Goal: Task Accomplishment & Management: Manage account settings

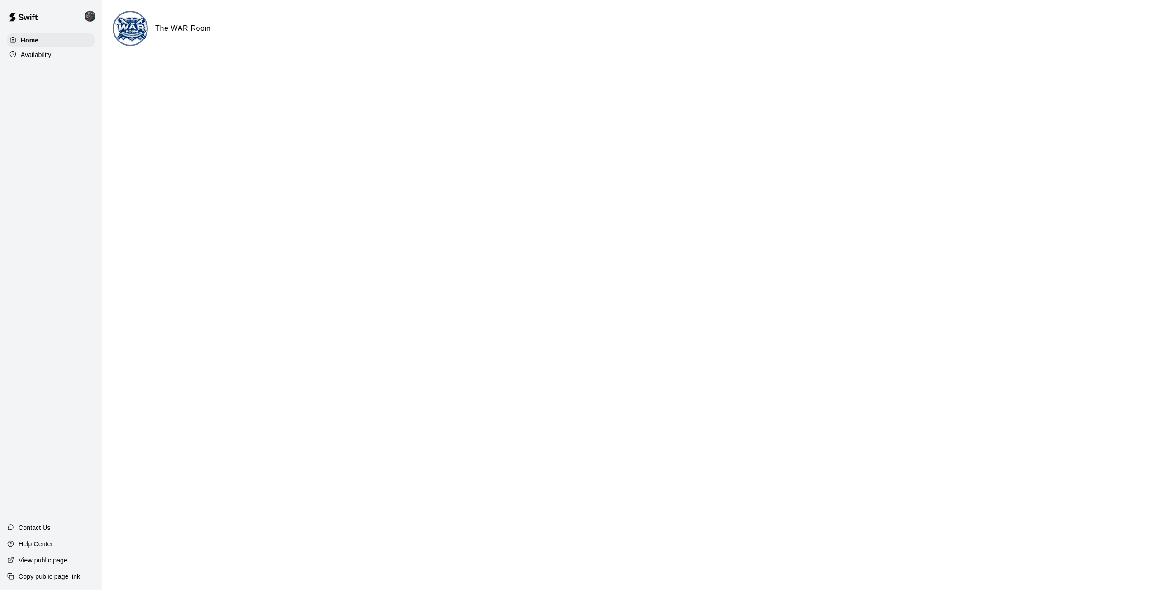
click at [170, 39] on div "The WAR Room" at bounding box center [630, 28] width 1035 height 35
click at [27, 56] on p "Availability" at bounding box center [36, 54] width 31 height 9
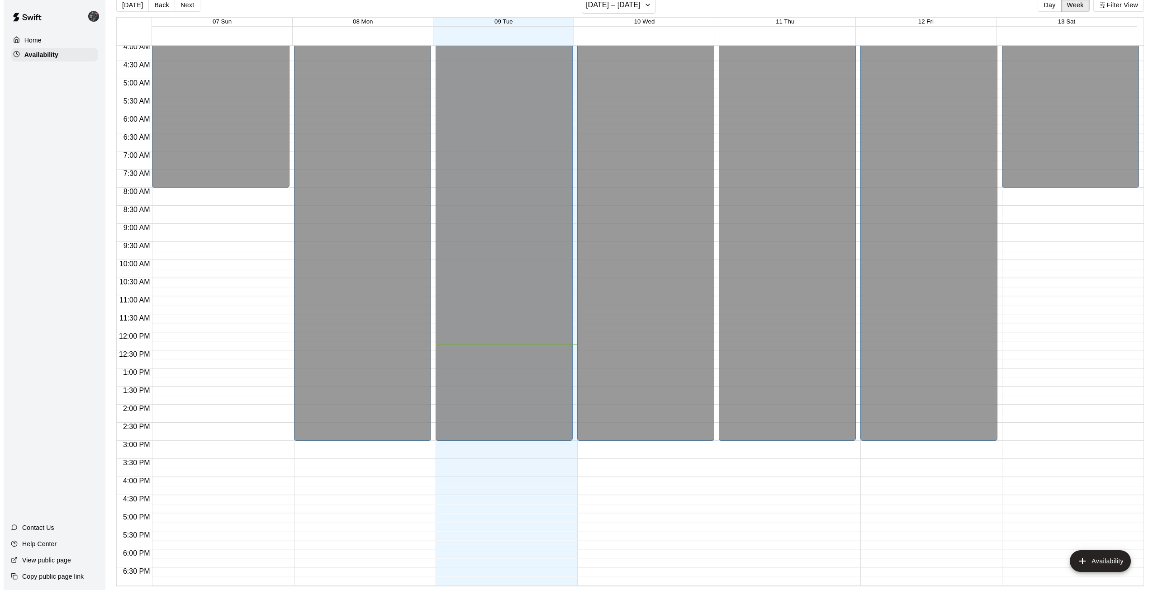
scroll to position [271, 0]
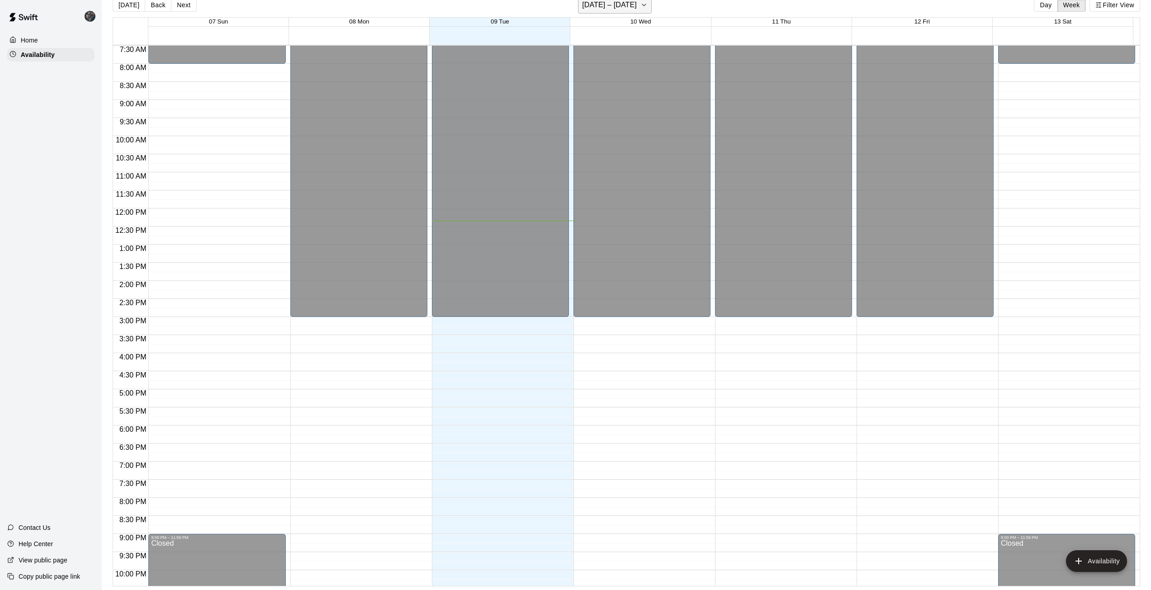
click at [644, 8] on icon "button" at bounding box center [644, 5] width 7 height 11
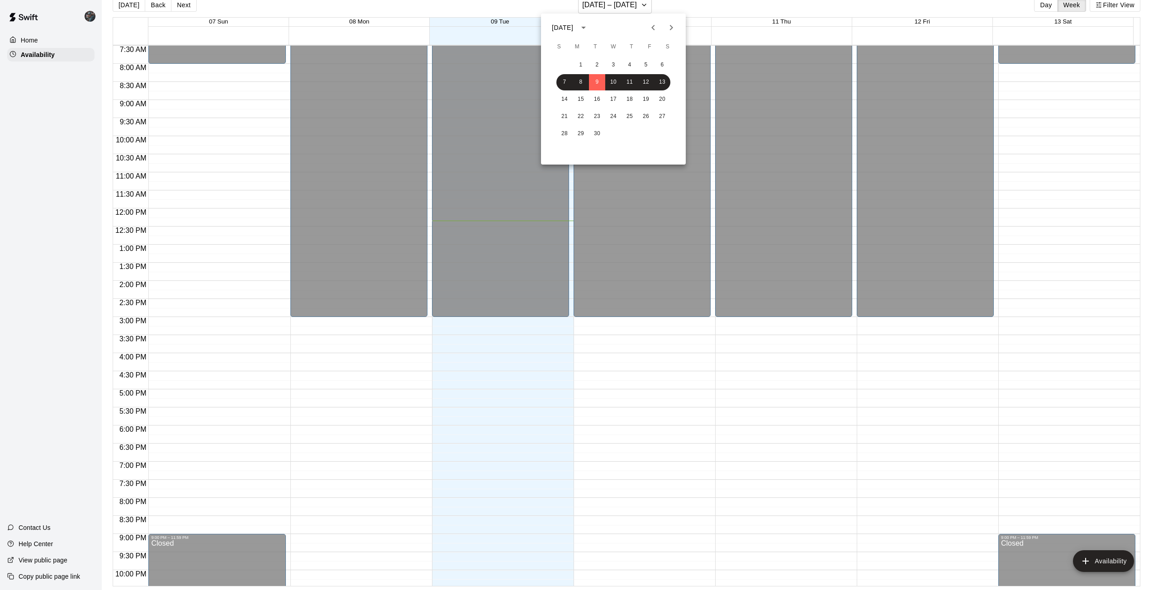
click at [667, 33] on icon "Next month" at bounding box center [671, 27] width 11 height 11
click at [573, 81] on button "6" at bounding box center [581, 82] width 16 height 16
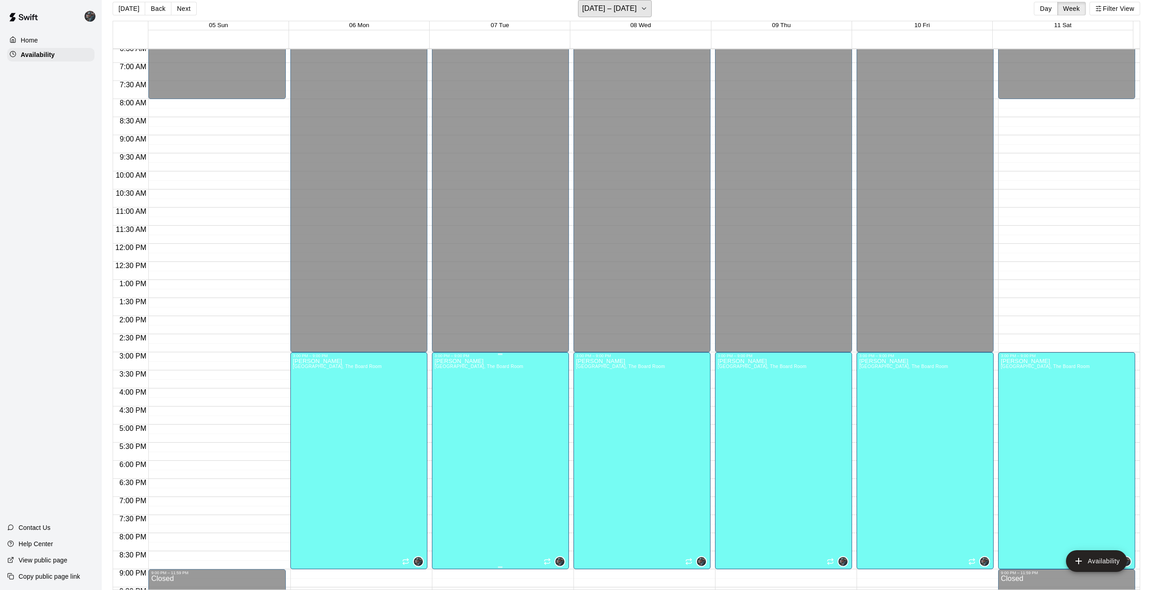
scroll to position [328, 0]
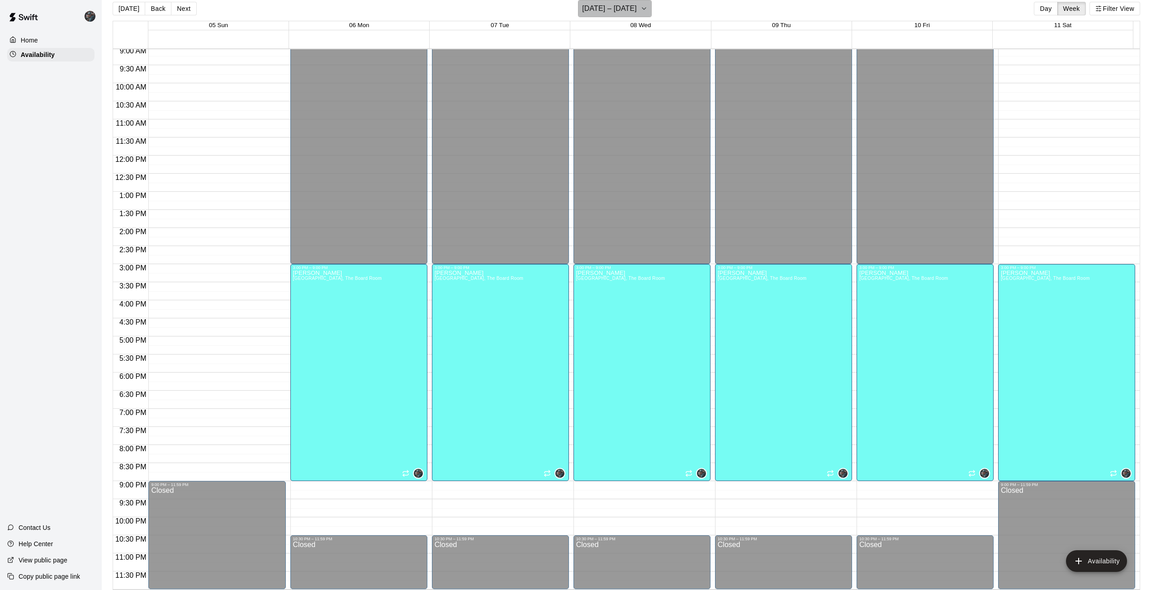
click at [643, 9] on icon "button" at bounding box center [644, 8] width 7 height 11
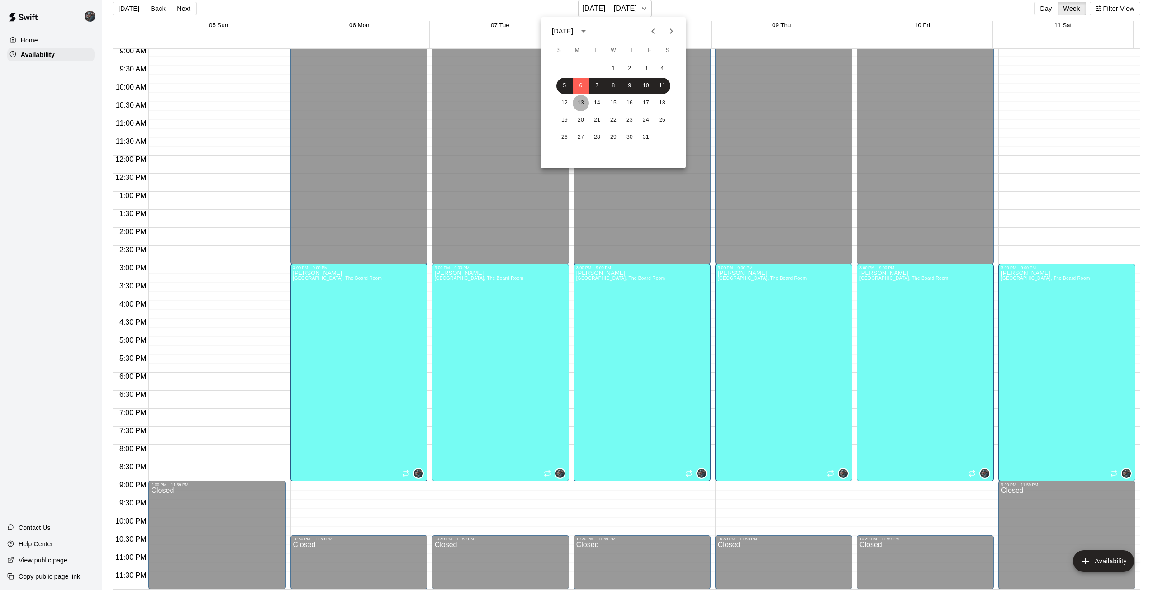
click at [585, 100] on button "13" at bounding box center [581, 103] width 16 height 16
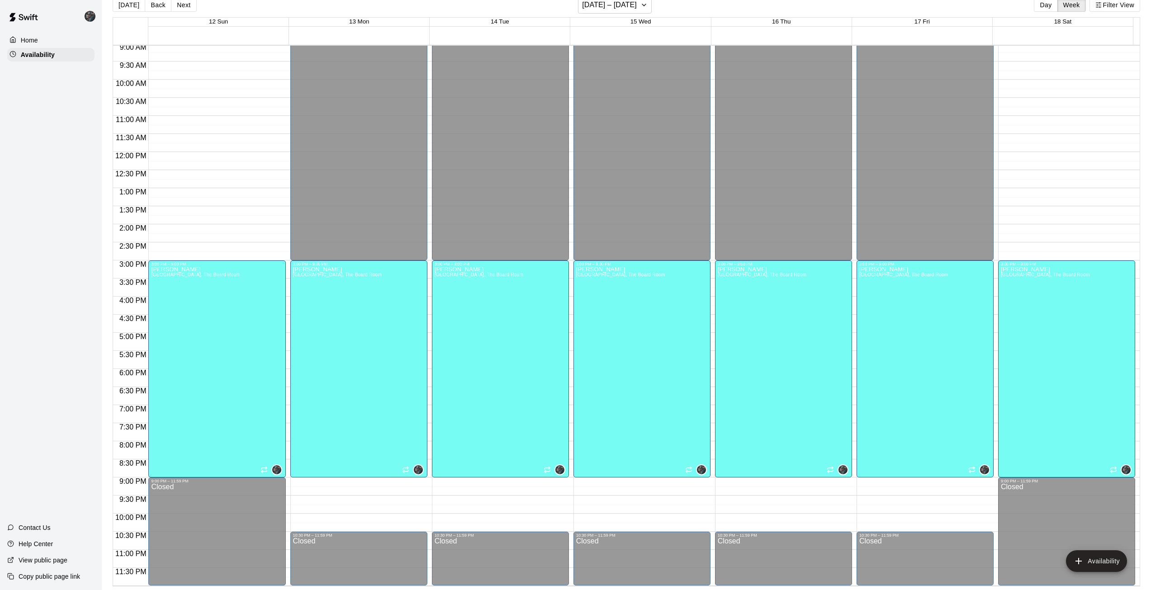
click at [52, 560] on p "View public page" at bounding box center [43, 560] width 49 height 9
click at [641, 8] on icon "button" at bounding box center [644, 5] width 7 height 11
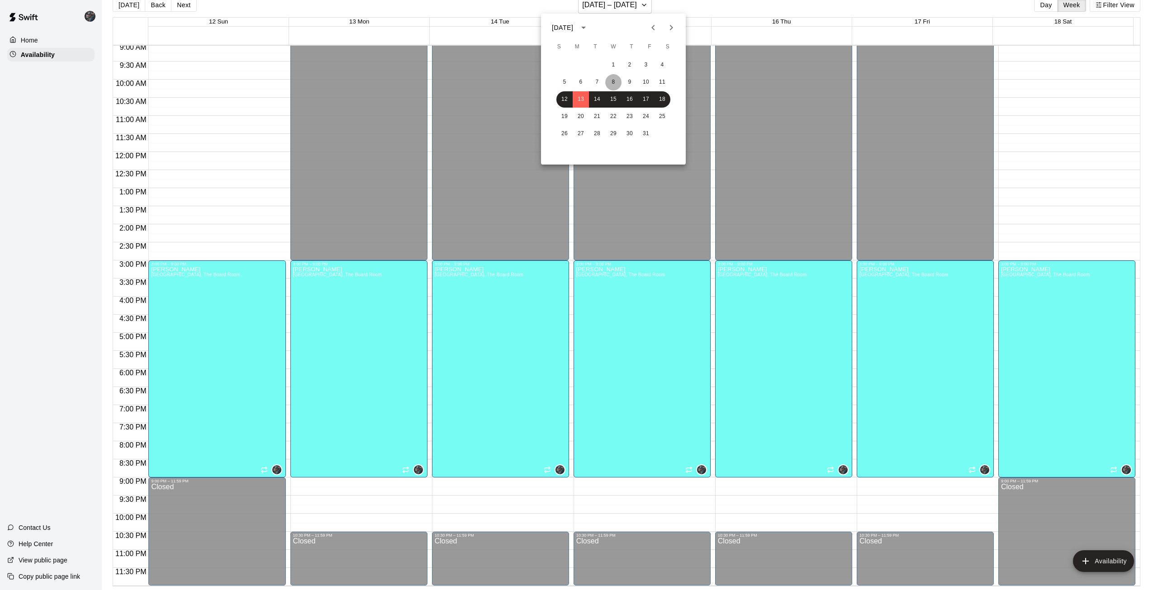
click at [613, 79] on button "8" at bounding box center [613, 82] width 16 height 16
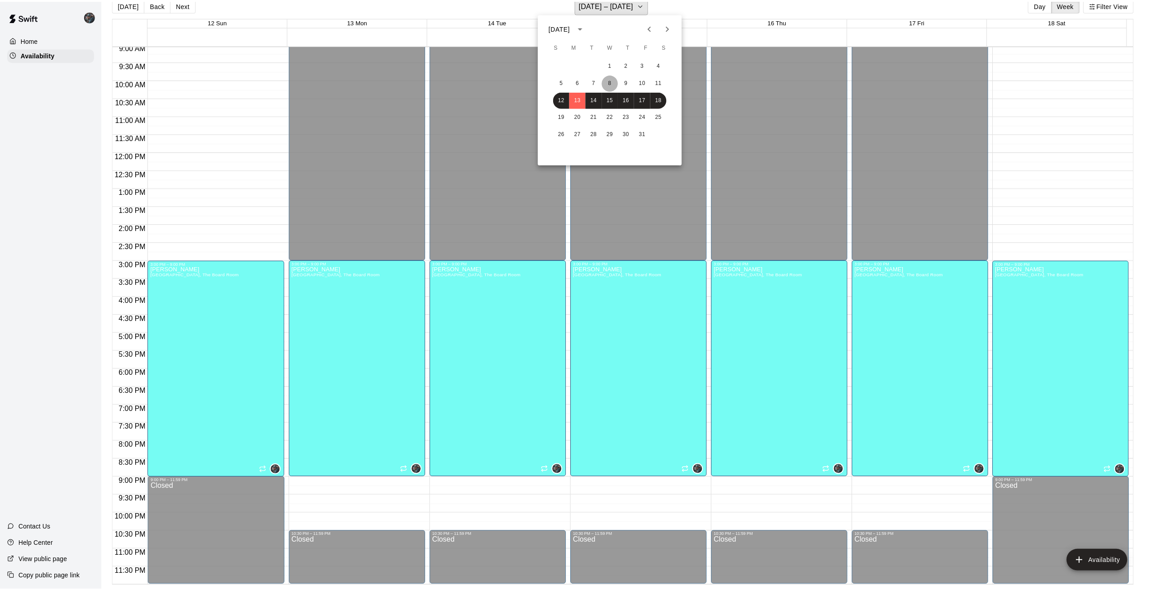
scroll to position [11, 0]
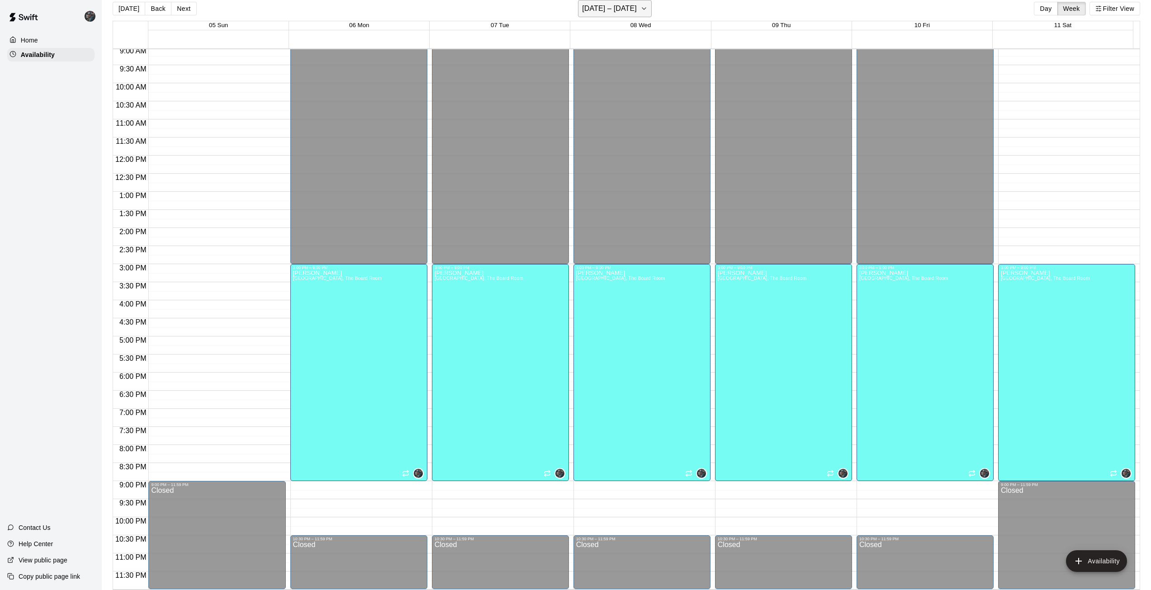
click at [598, 7] on h6 "[DATE] – [DATE]" at bounding box center [609, 8] width 55 height 13
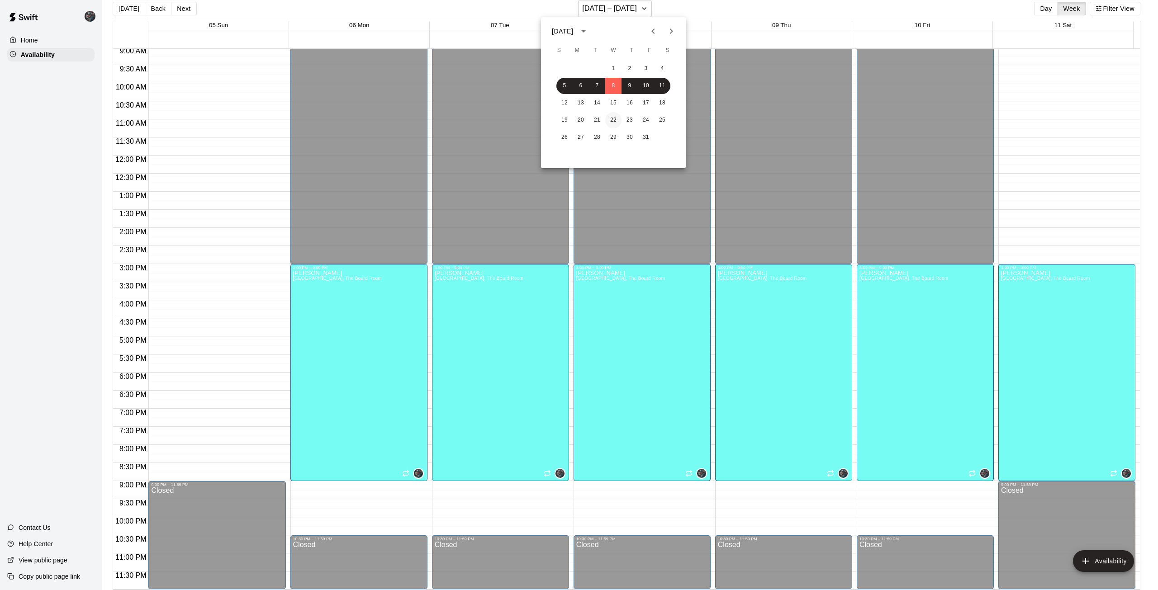
click at [606, 117] on button "22" at bounding box center [613, 120] width 16 height 16
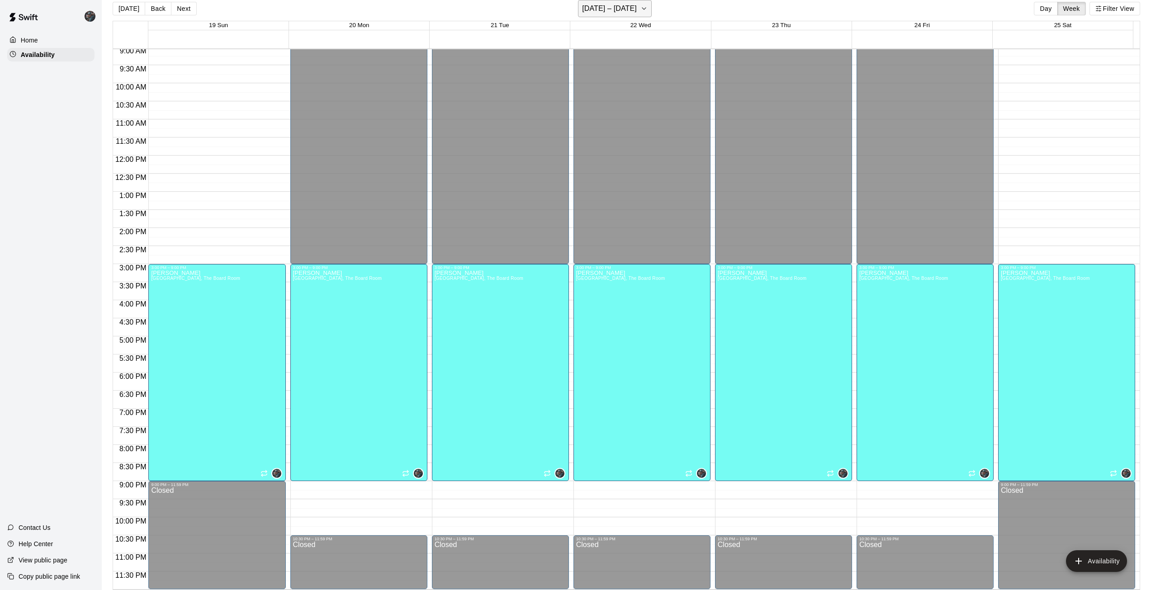
click at [616, 5] on h6 "[DATE] – [DATE]" at bounding box center [609, 8] width 55 height 13
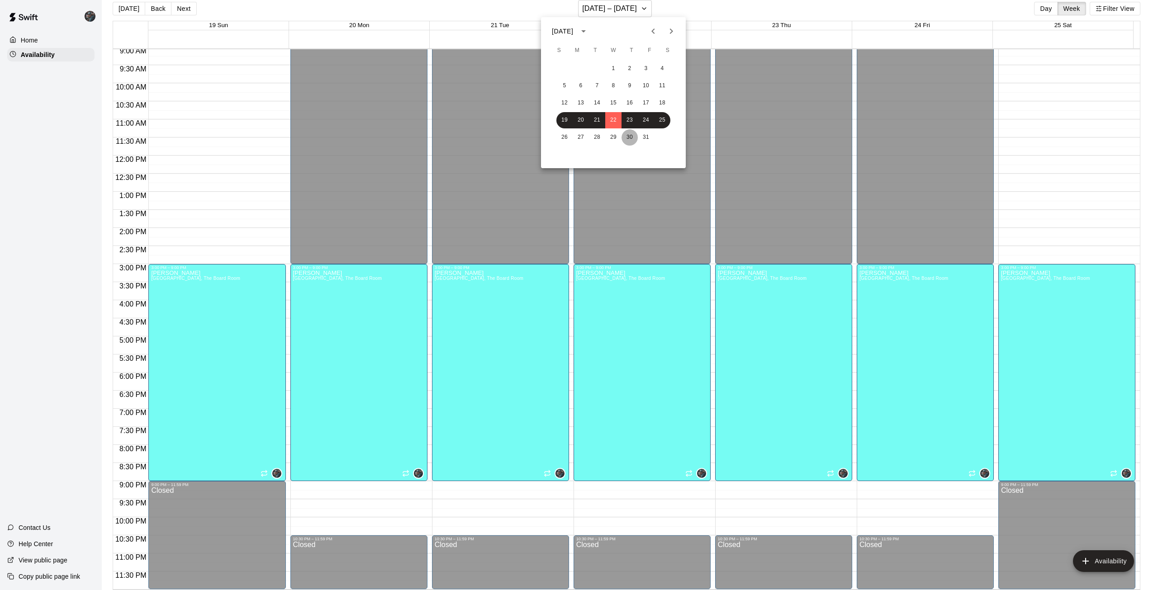
click at [630, 131] on button "30" at bounding box center [630, 137] width 16 height 16
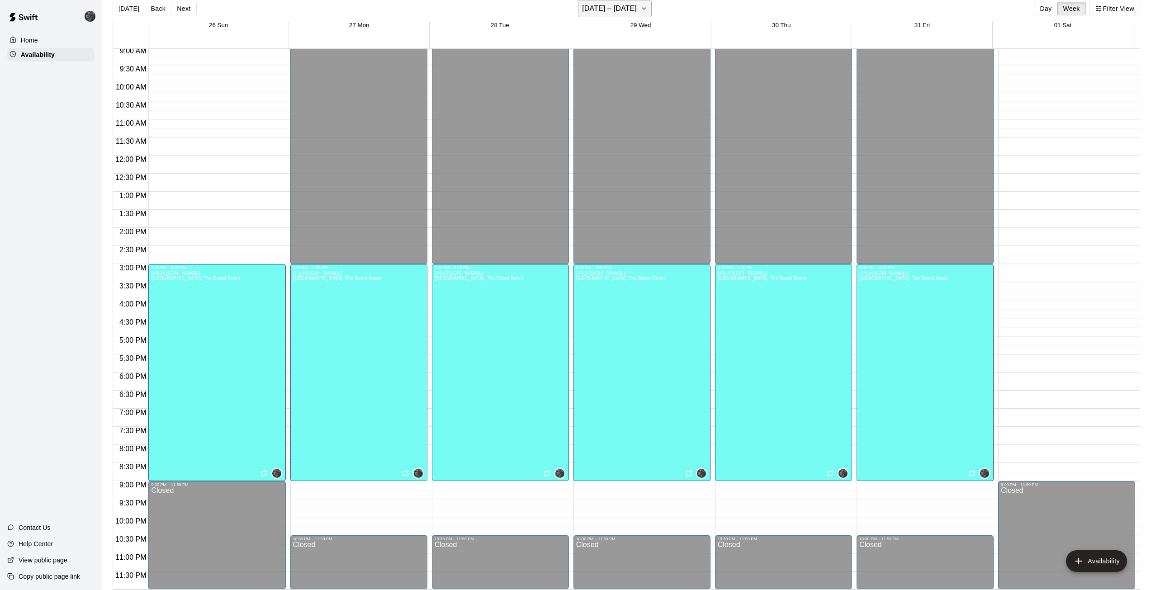
click at [619, 9] on h6 "[DATE] – [DATE]" at bounding box center [609, 8] width 55 height 13
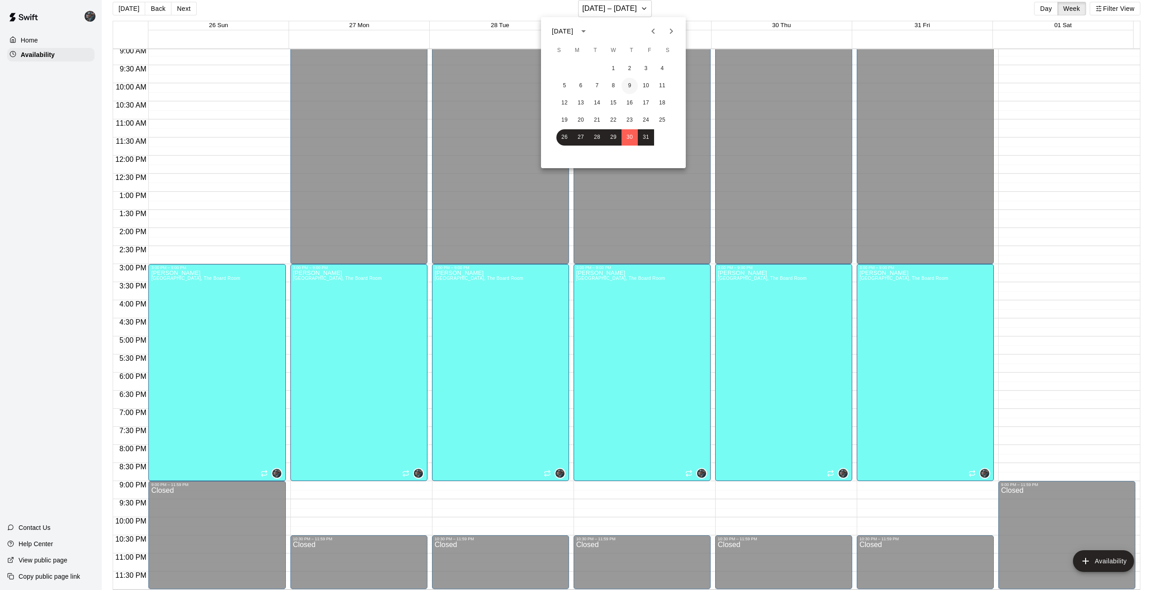
click at [626, 80] on button "9" at bounding box center [630, 86] width 16 height 16
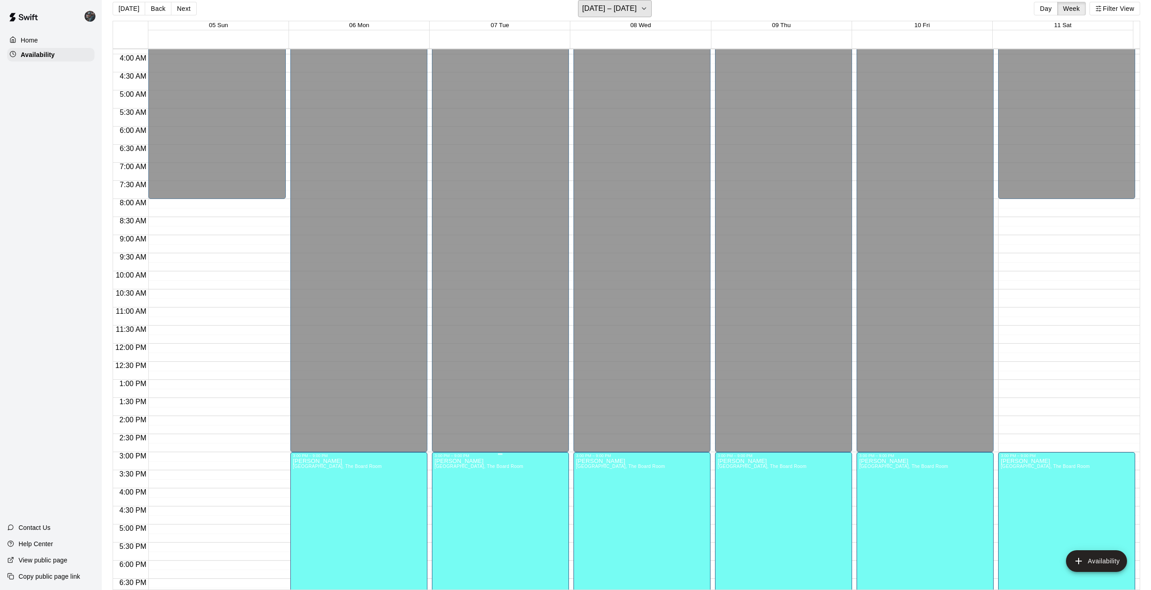
scroll to position [328, 0]
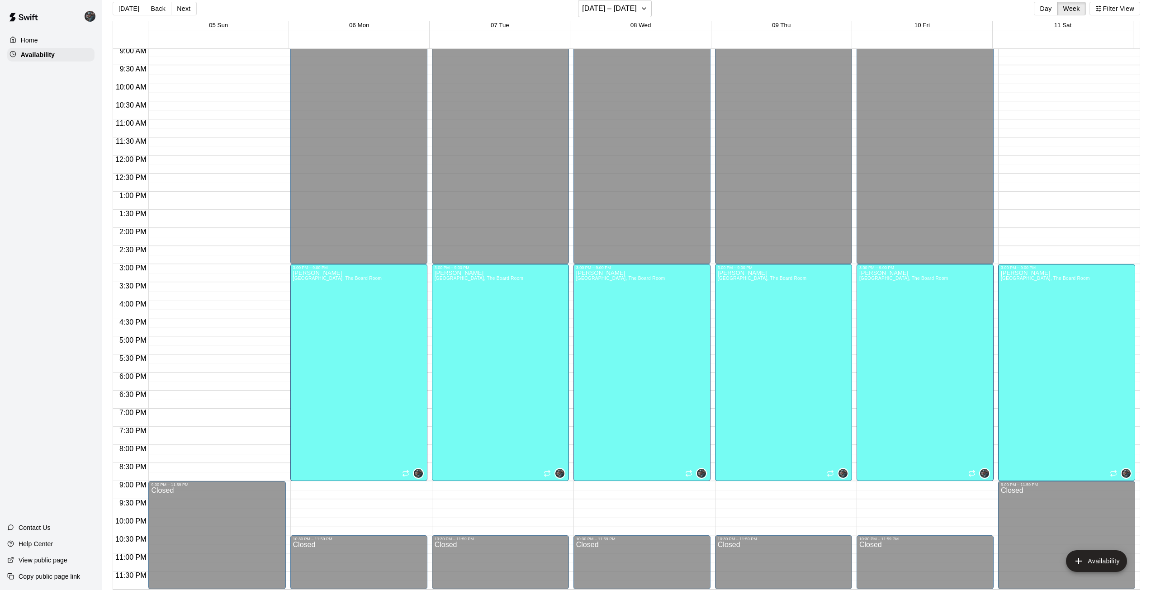
click at [609, 17] on div "[DATE] Back Next [DATE] – [DATE] Day Week Filter View" at bounding box center [627, 10] width 1028 height 21
click at [609, 12] on h6 "[DATE] – [DATE]" at bounding box center [609, 8] width 55 height 13
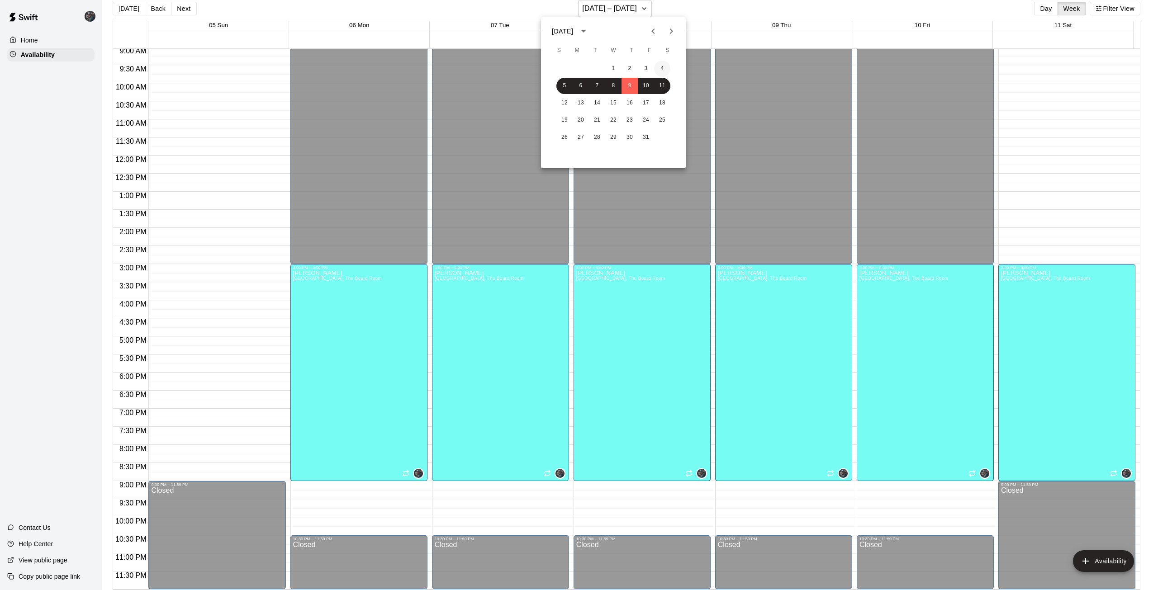
click at [665, 63] on button "4" at bounding box center [662, 69] width 16 height 16
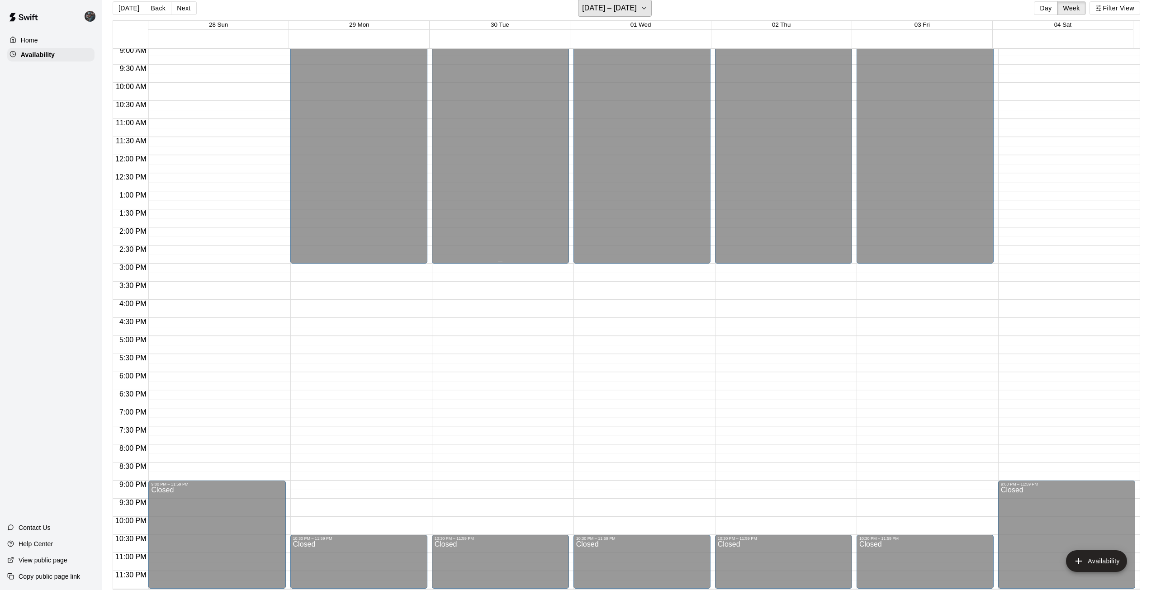
scroll to position [14, 0]
